Goal: Information Seeking & Learning: Learn about a topic

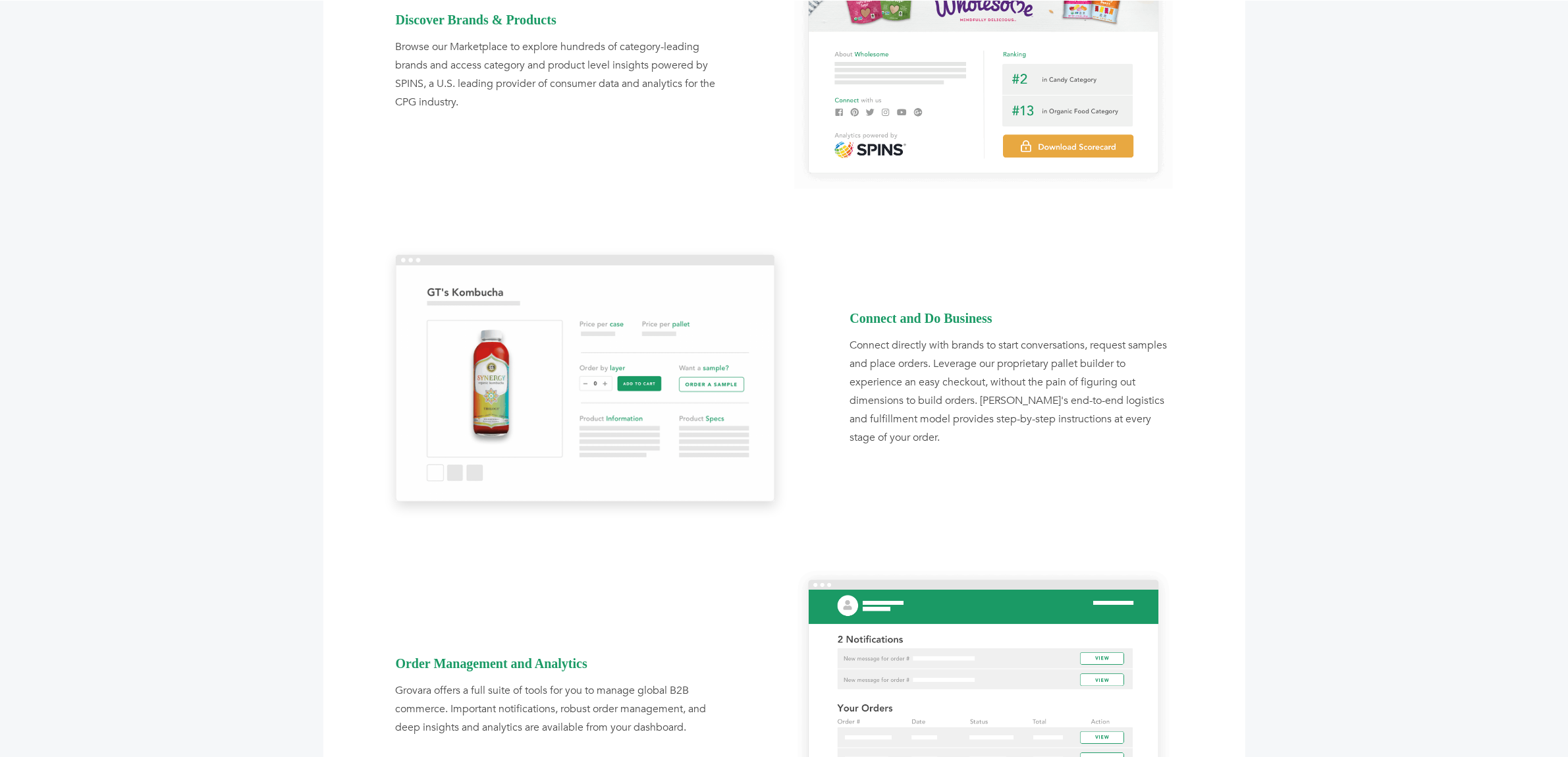
scroll to position [1244, 0]
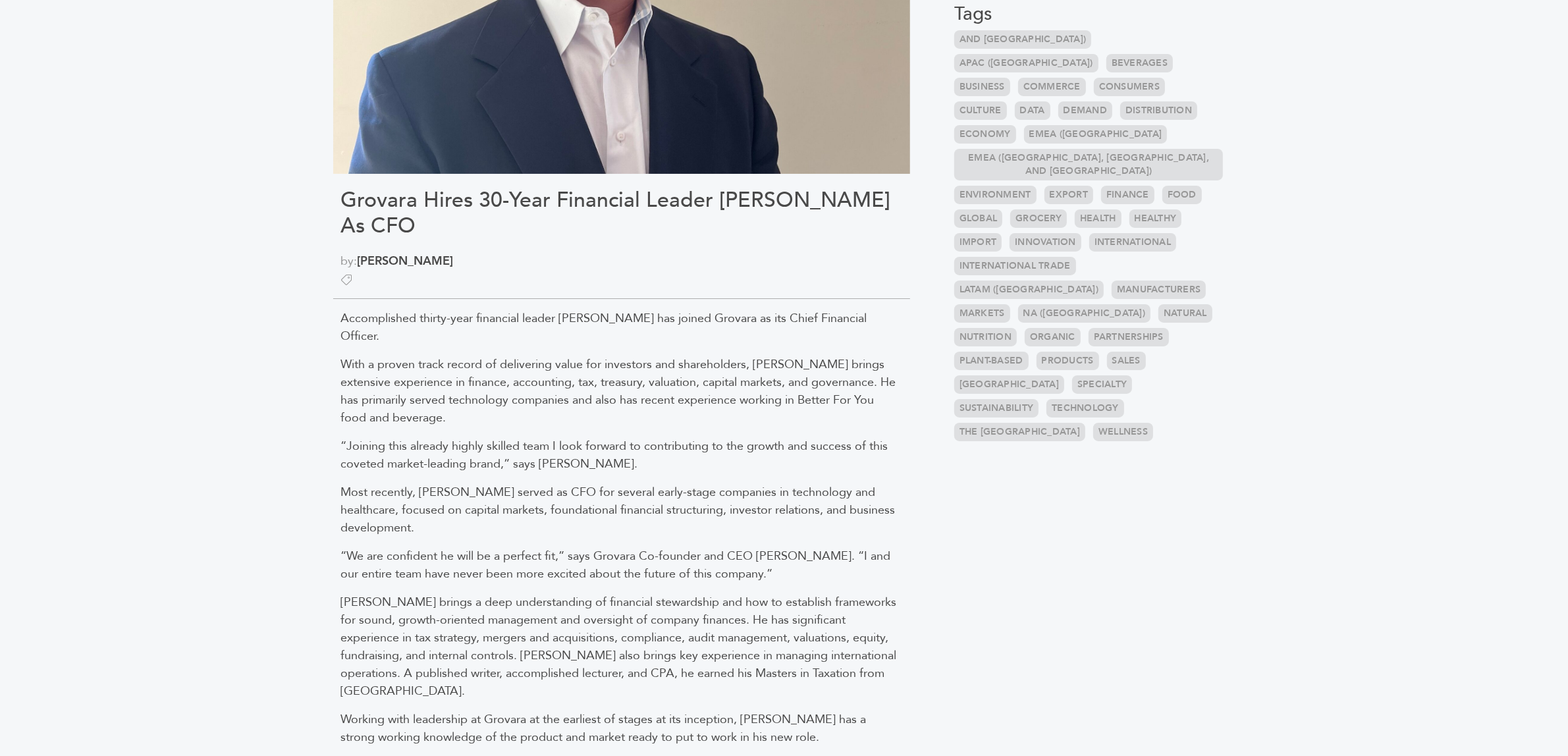
scroll to position [412, 0]
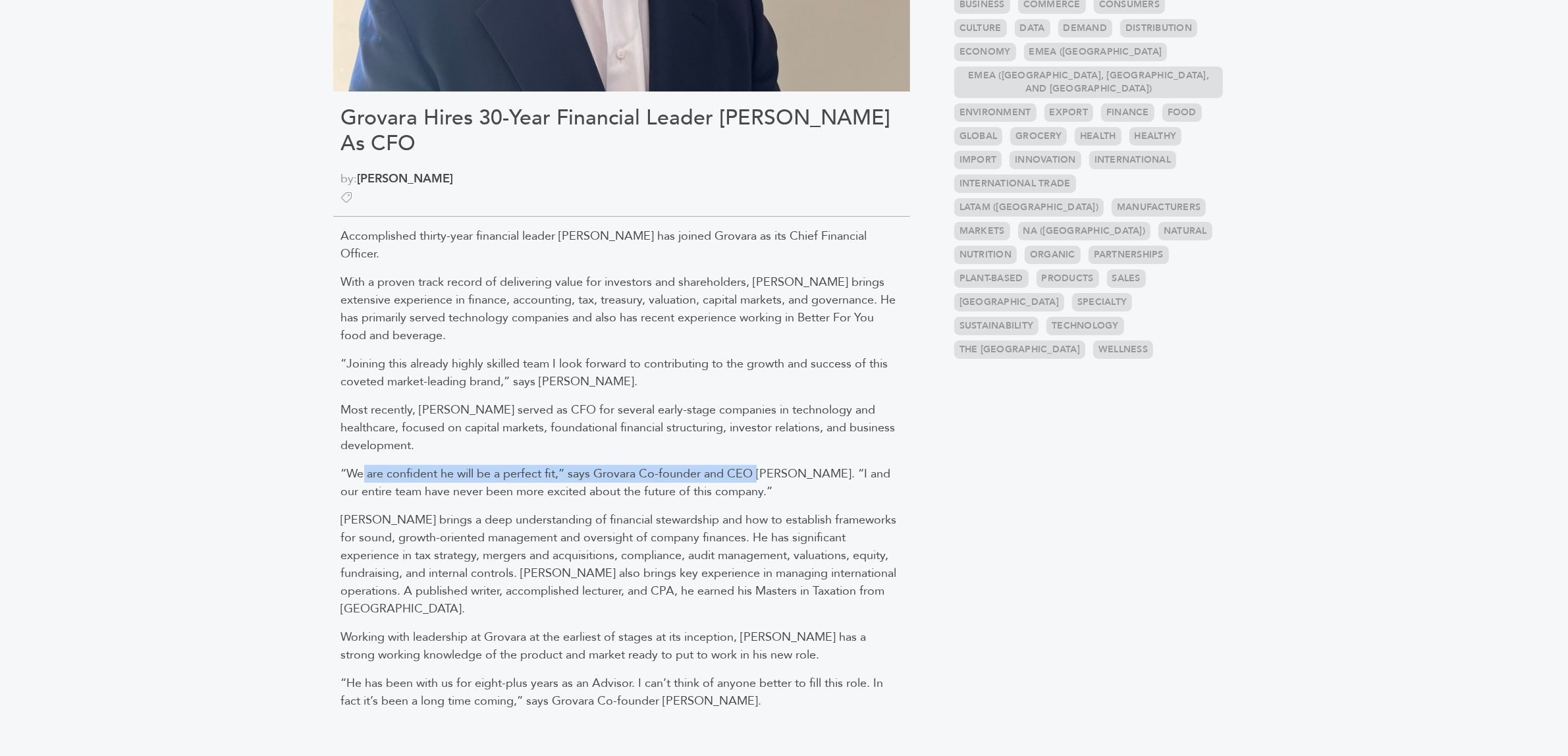
drag, startPoint x: 364, startPoint y: 460, endPoint x: 759, endPoint y: 458, distance: 395.0
click at [759, 465] on span "“We are confident he will be a perfect fit,” says Grovara Co-founder and CEO [P…" at bounding box center [616, 483] width 550 height 35
click at [663, 465] on span "“We are confident he will be a perfect fit,” says Grovara Co-founder and CEO [P…" at bounding box center [616, 483] width 550 height 35
drag, startPoint x: 643, startPoint y: 454, endPoint x: 751, endPoint y: 456, distance: 108.0
click at [751, 465] on span "“We are confident he will be a perfect fit,” says Grovara Co-founder and CEO Ab…" at bounding box center [616, 483] width 550 height 35
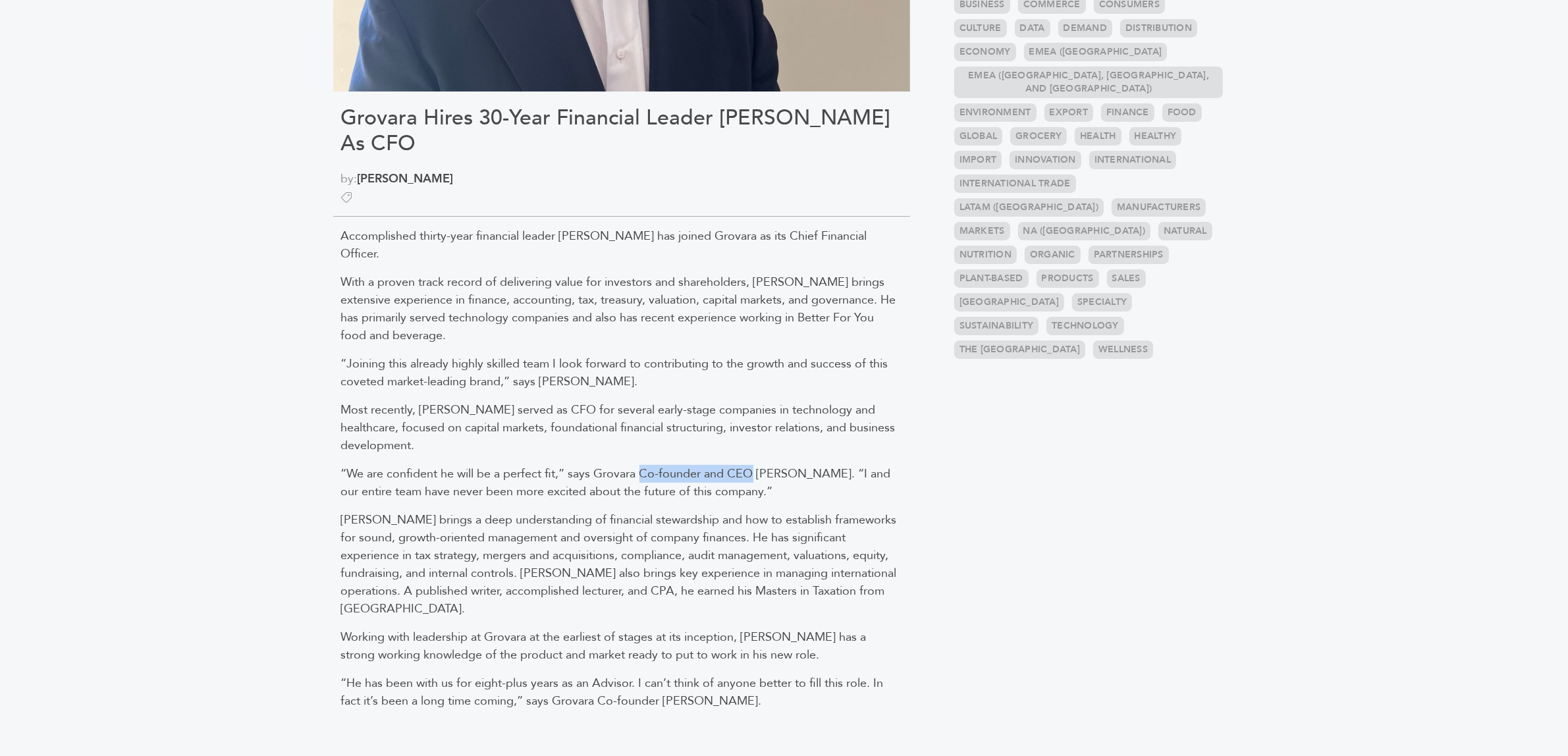
copy span "Co-founder and CEO"
drag, startPoint x: 377, startPoint y: 501, endPoint x: 631, endPoint y: 532, distance: 255.9
click at [627, 512] on span "Dahn brings a deep understanding of financial stewardship and how to establish …" at bounding box center [619, 565] width 555 height 106
click at [626, 574] on span "Dahn brings a deep understanding of financial stewardship and how to establish …" at bounding box center [619, 565] width 555 height 106
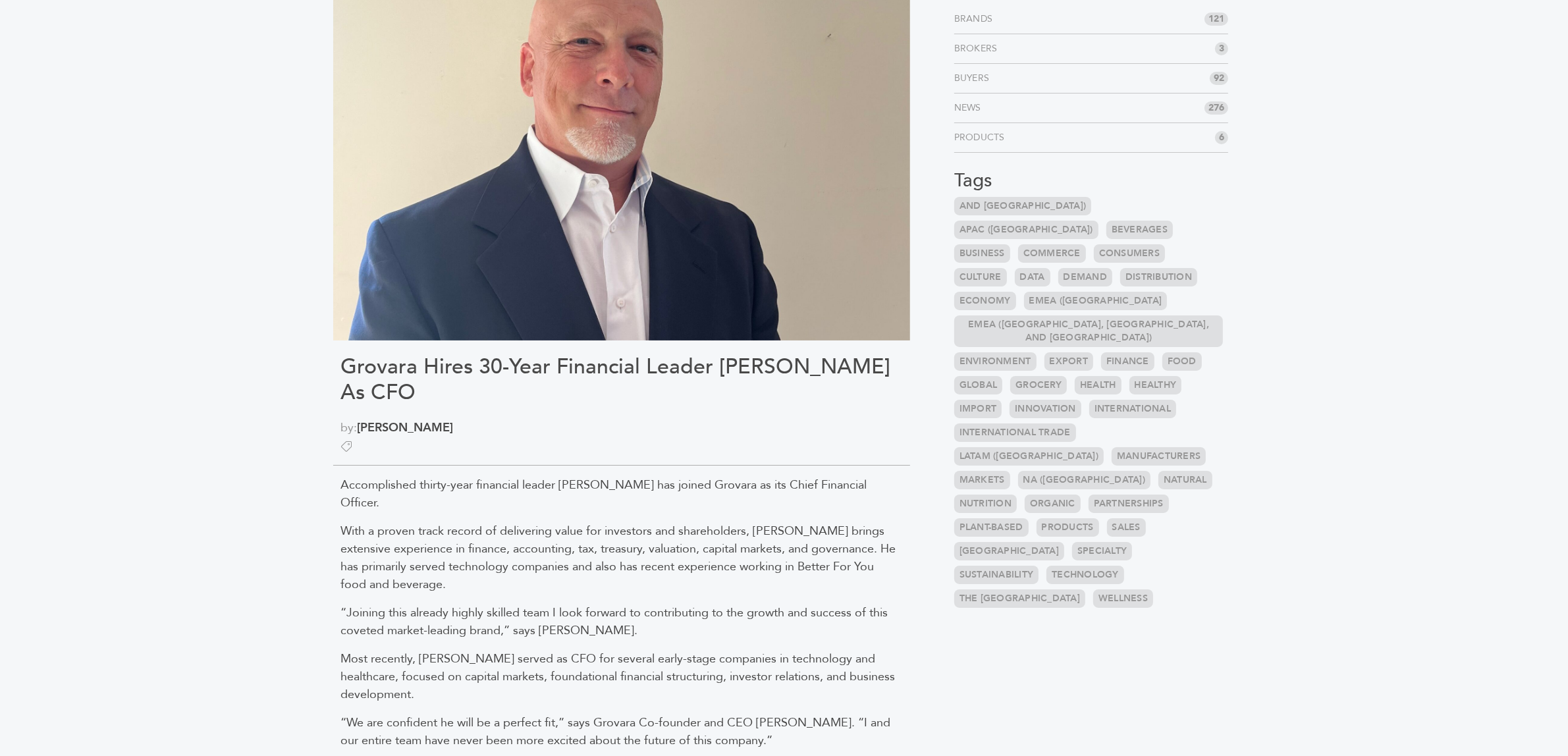
scroll to position [0, 0]
